Goal: Task Accomplishment & Management: Use online tool/utility

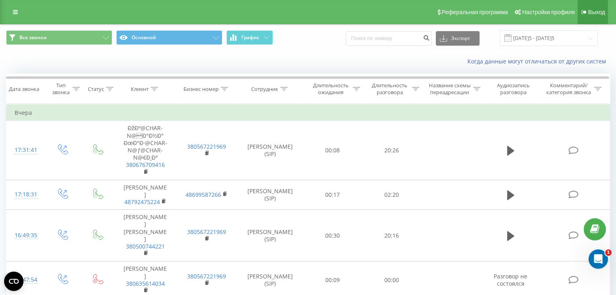
click at [591, 7] on link "Выход" at bounding box center [592, 12] width 30 height 24
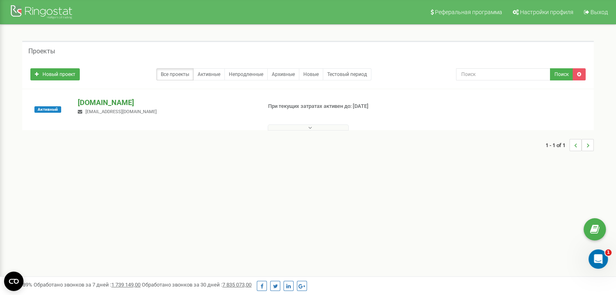
click at [120, 99] on p "[DOMAIN_NAME]" at bounding box center [166, 103] width 177 height 11
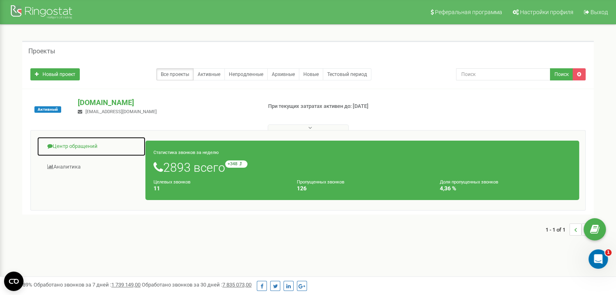
click at [75, 147] on link "Центр обращений" at bounding box center [91, 147] width 109 height 20
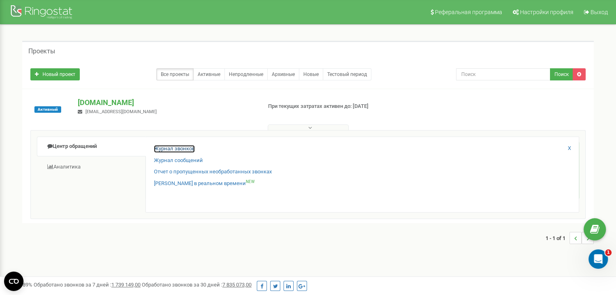
click at [178, 150] on link "Журнал звонков" at bounding box center [174, 149] width 41 height 8
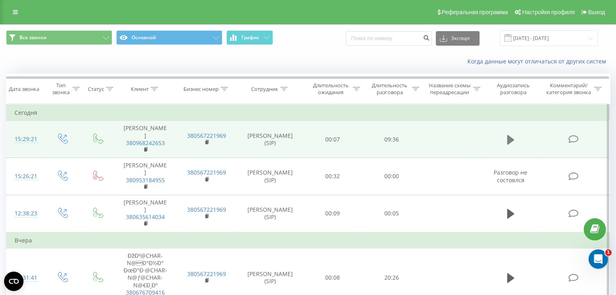
click at [512, 136] on icon at bounding box center [510, 139] width 7 height 11
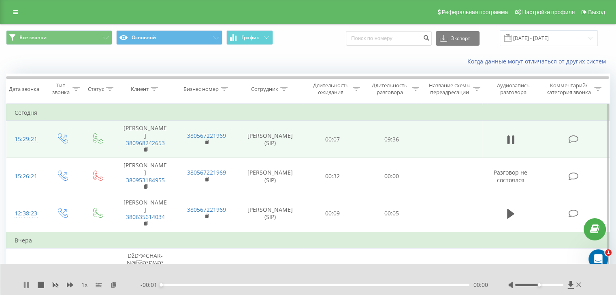
click at [25, 285] on icon at bounding box center [25, 285] width 2 height 6
click at [113, 284] on icon at bounding box center [113, 285] width 7 height 6
